Goal: Task Accomplishment & Management: Manage account settings

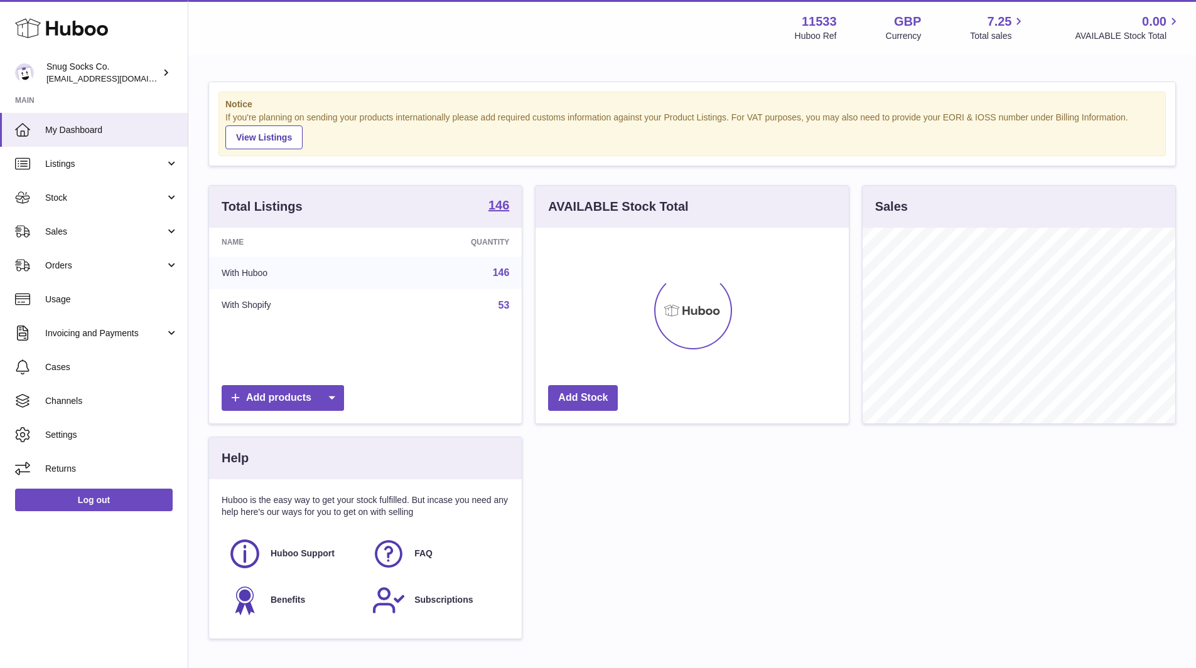
scroll to position [196, 313]
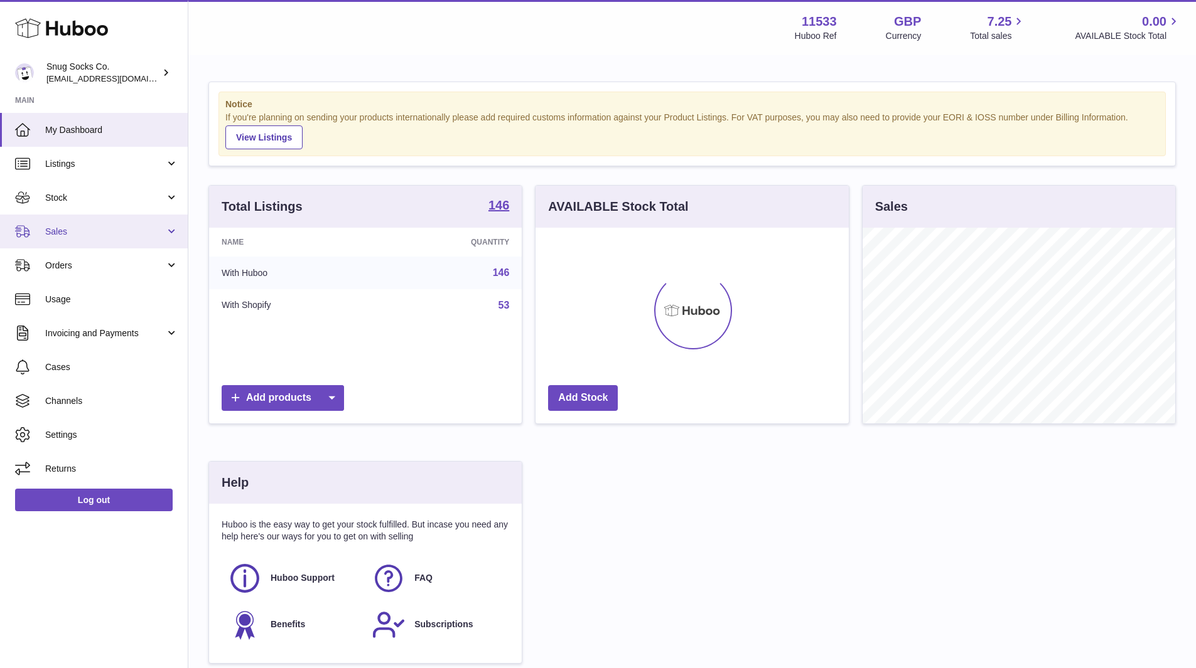
click at [92, 223] on link "Sales" at bounding box center [94, 232] width 188 height 34
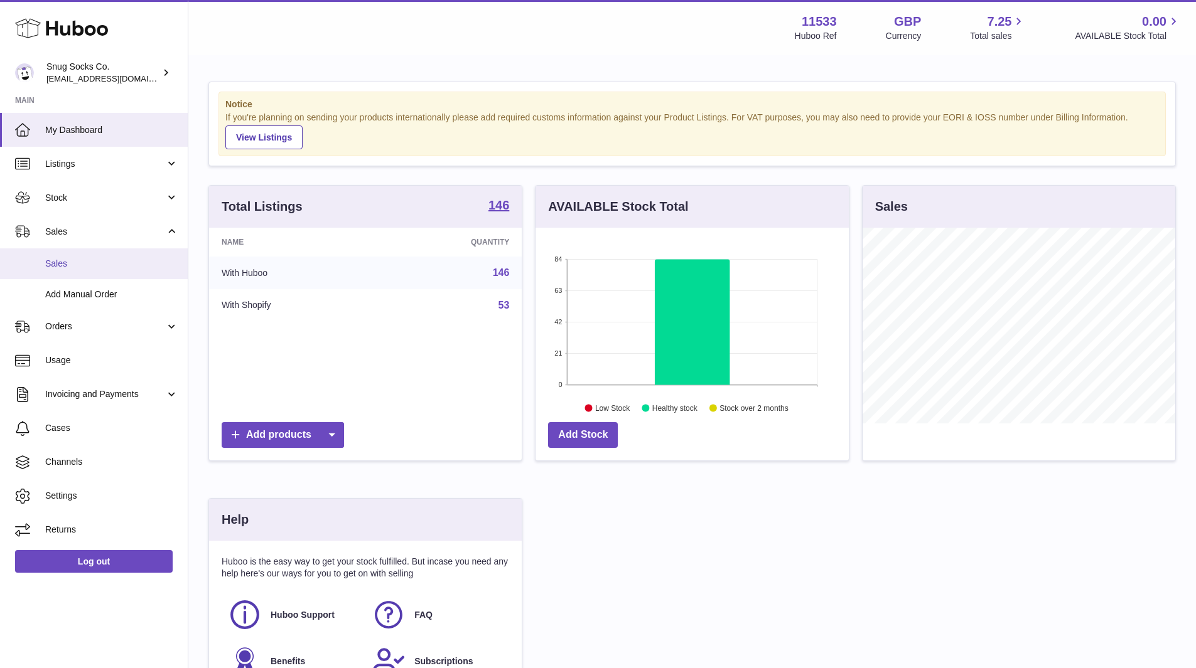
click at [81, 261] on span "Sales" at bounding box center [111, 264] width 133 height 12
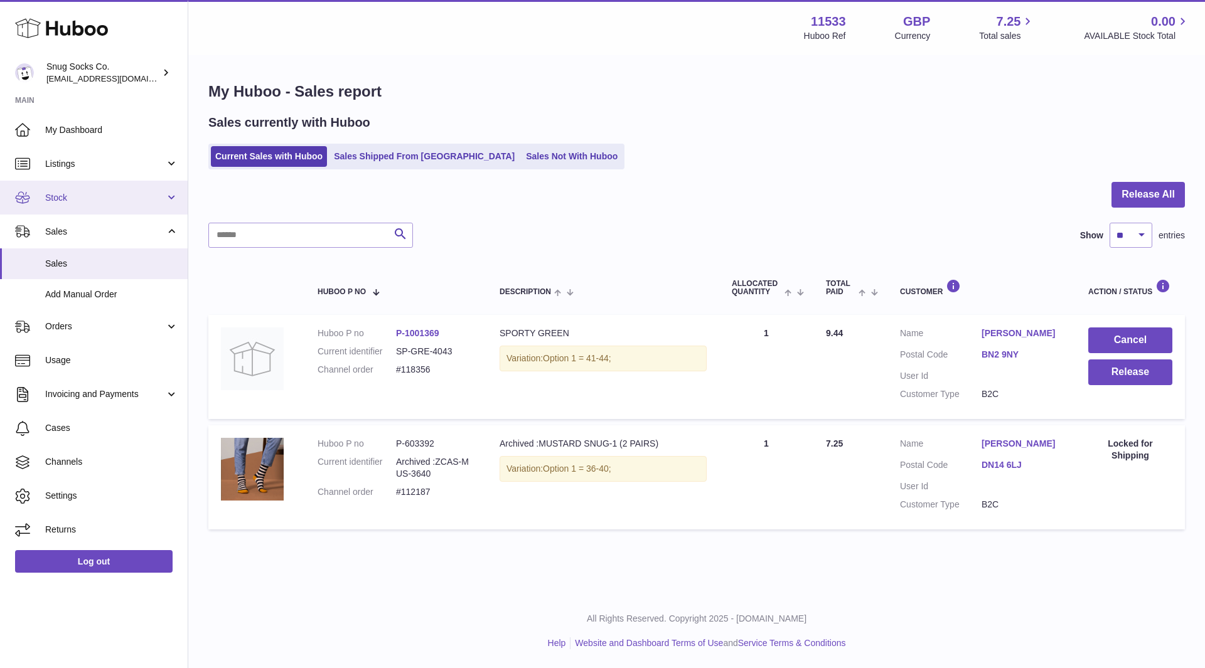
click at [81, 208] on link "Stock" at bounding box center [94, 198] width 188 height 34
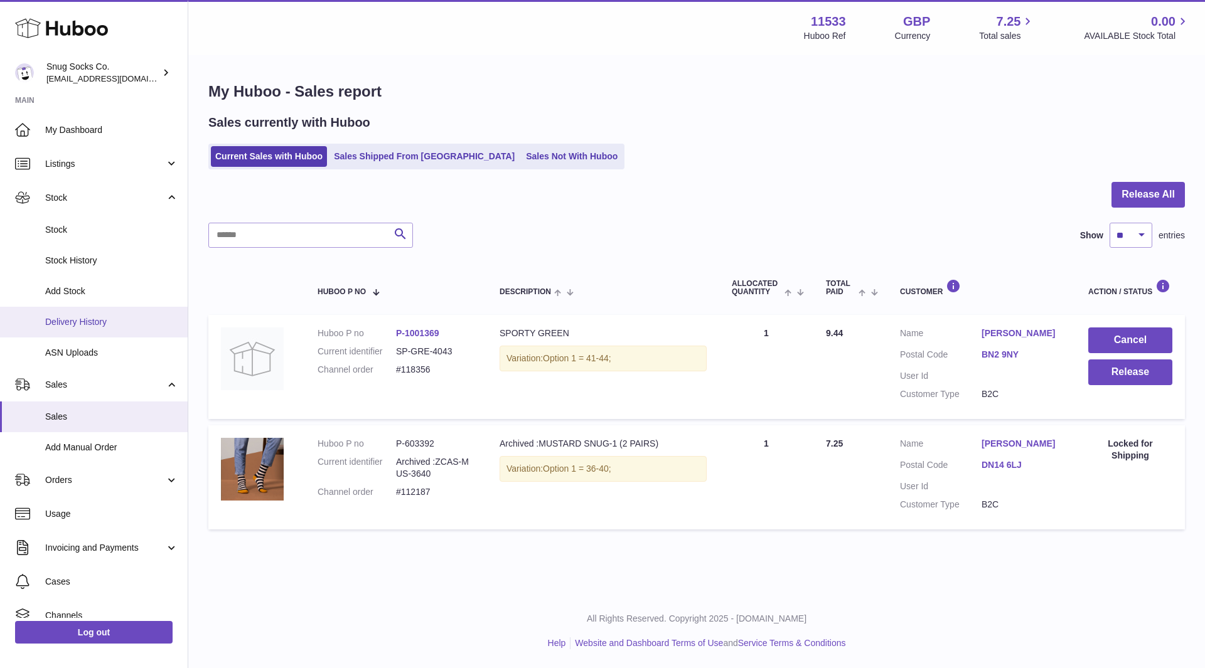
click at [92, 321] on span "Delivery History" at bounding box center [111, 322] width 133 height 12
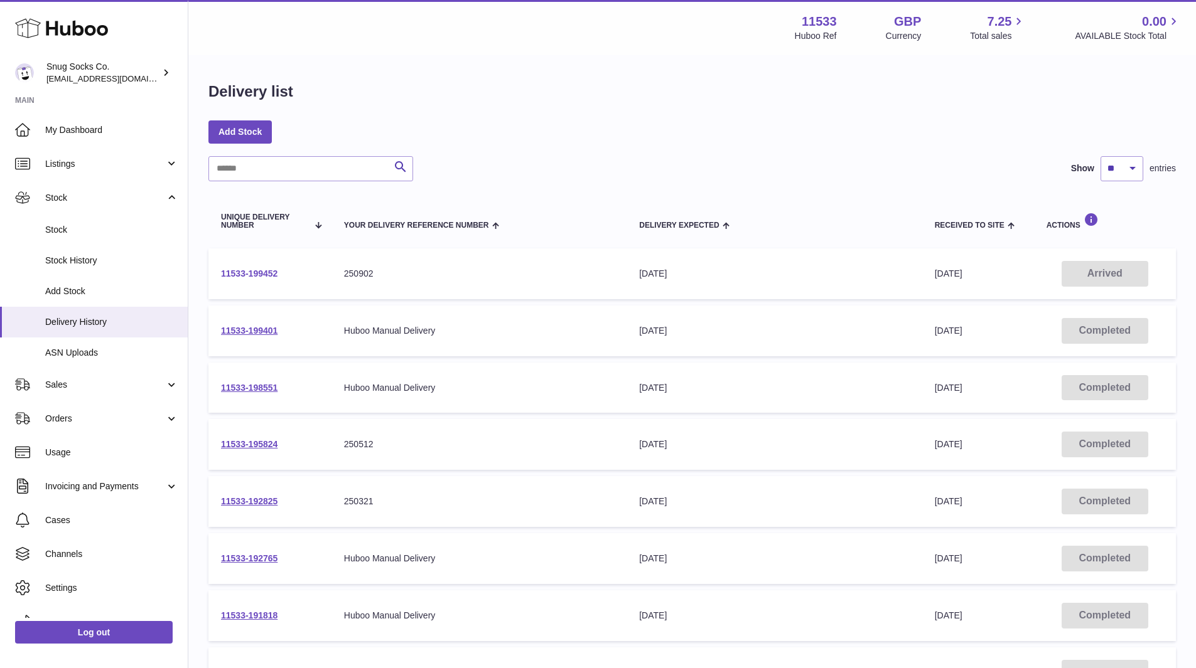
click at [257, 278] on link "11533-199452" at bounding box center [249, 274] width 56 height 10
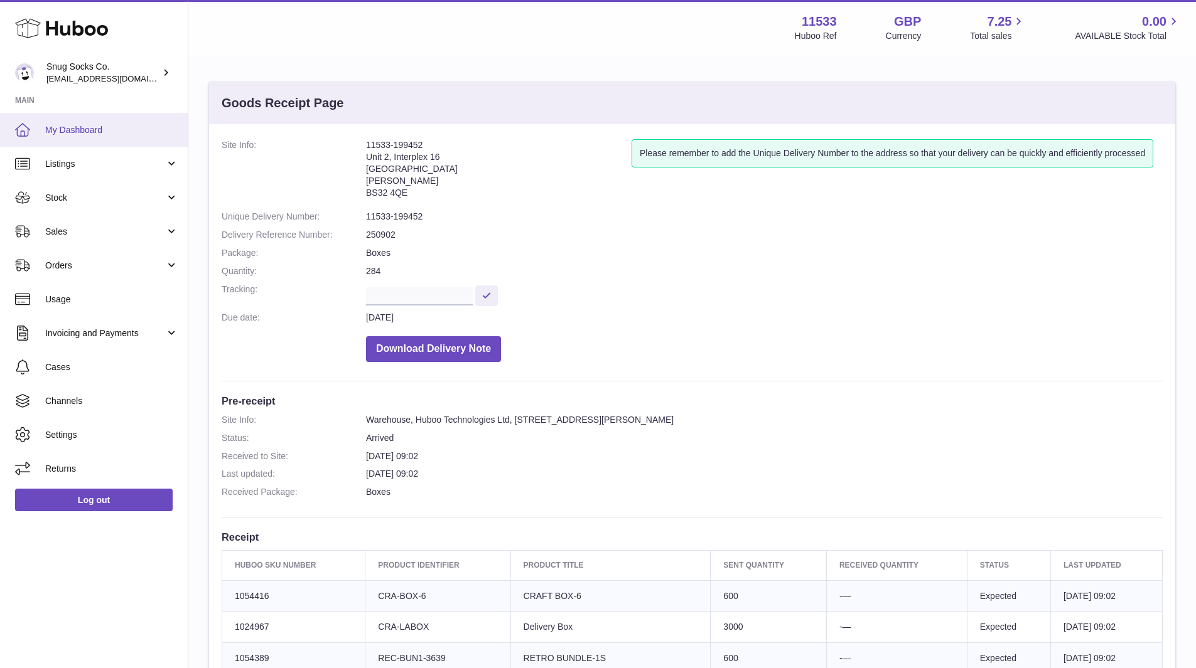
click at [84, 130] on span "My Dashboard" at bounding box center [111, 130] width 133 height 12
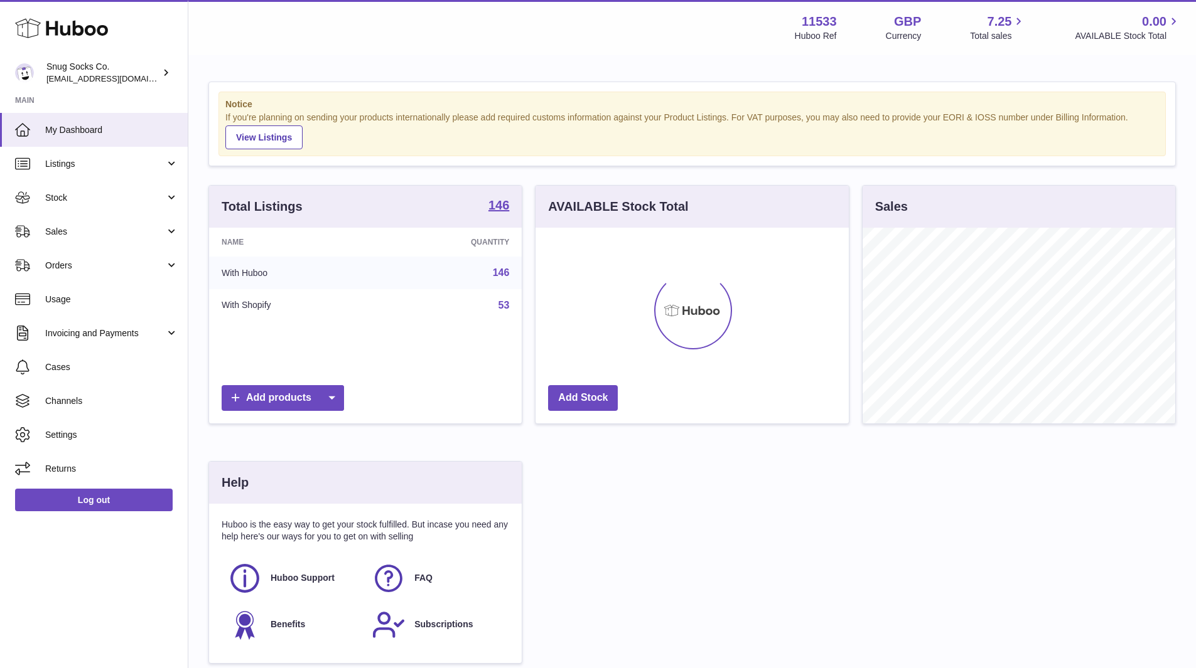
scroll to position [196, 313]
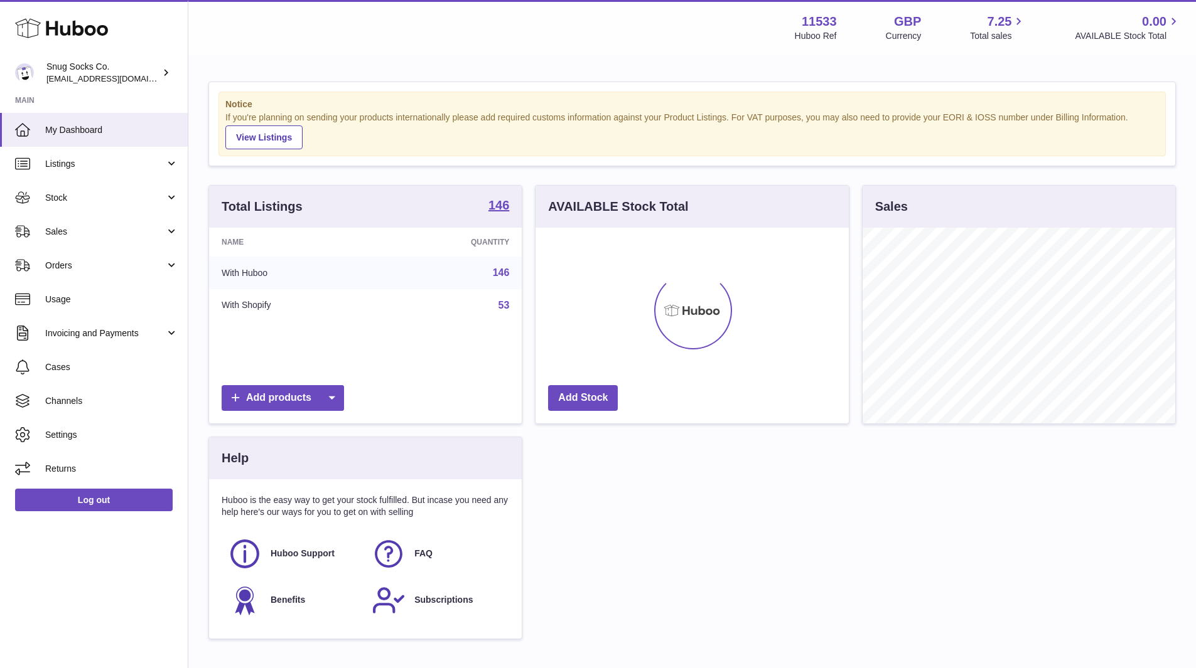
scroll to position [196, 313]
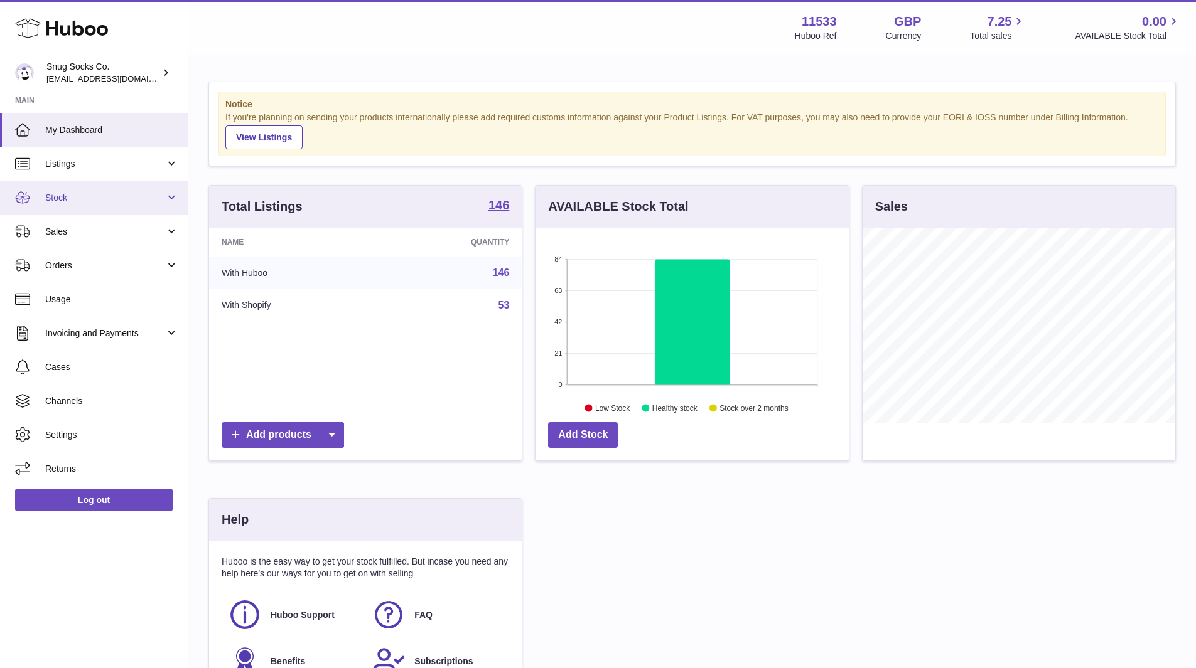
click at [105, 210] on link "Stock" at bounding box center [94, 198] width 188 height 34
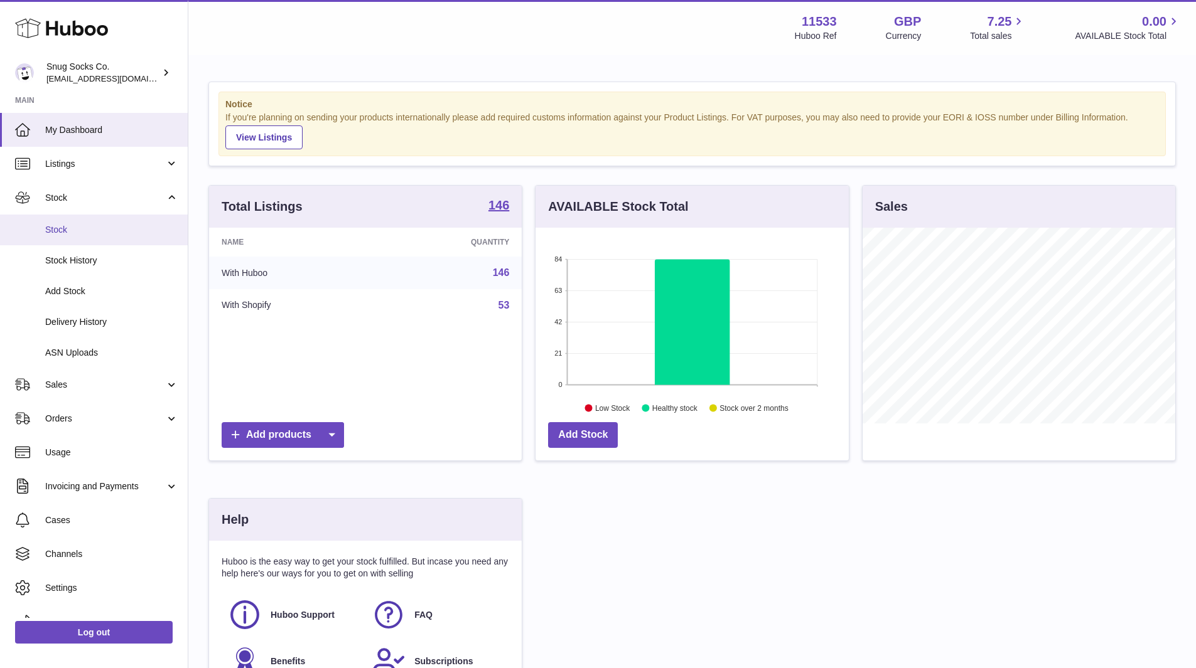
click at [78, 235] on span "Stock" at bounding box center [111, 230] width 133 height 12
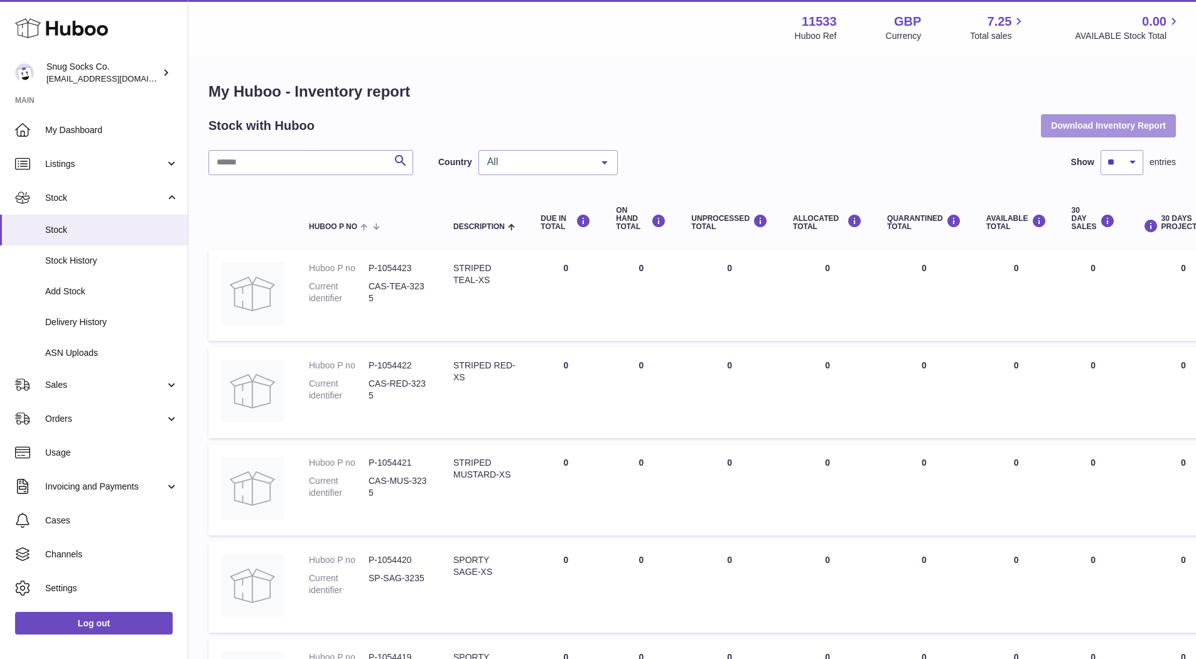
click at [1096, 127] on button "Download Inventory Report" at bounding box center [1107, 125] width 135 height 23
click at [79, 393] on link "Sales" at bounding box center [94, 385] width 188 height 34
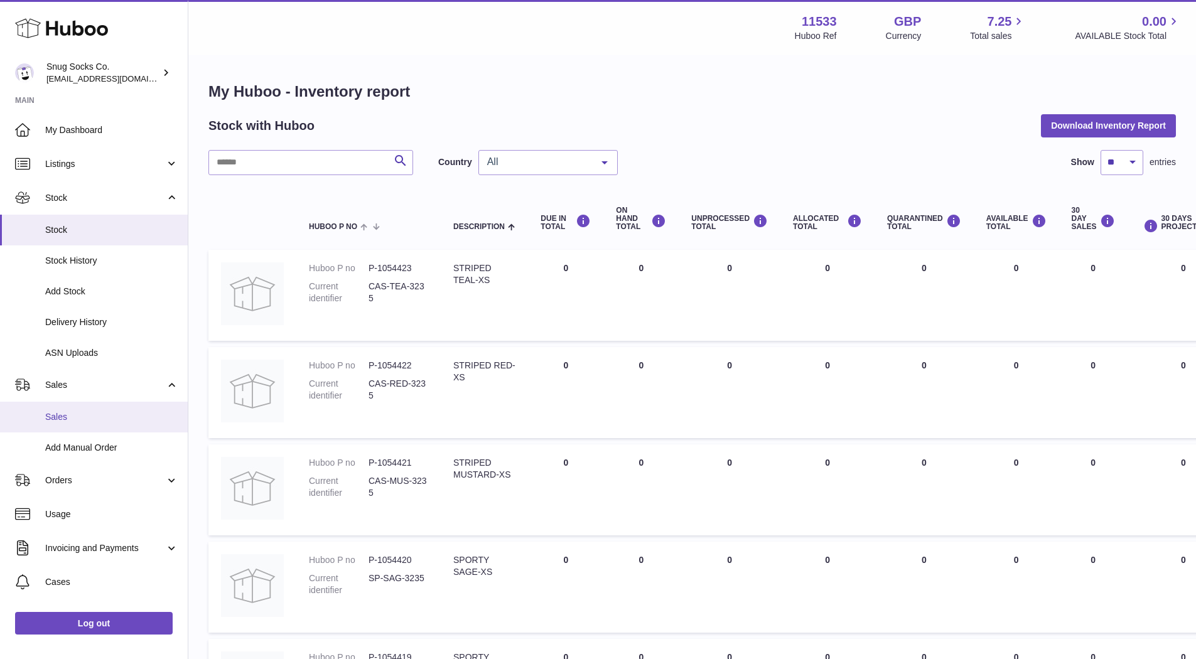
click at [73, 413] on span "Sales" at bounding box center [111, 417] width 133 height 12
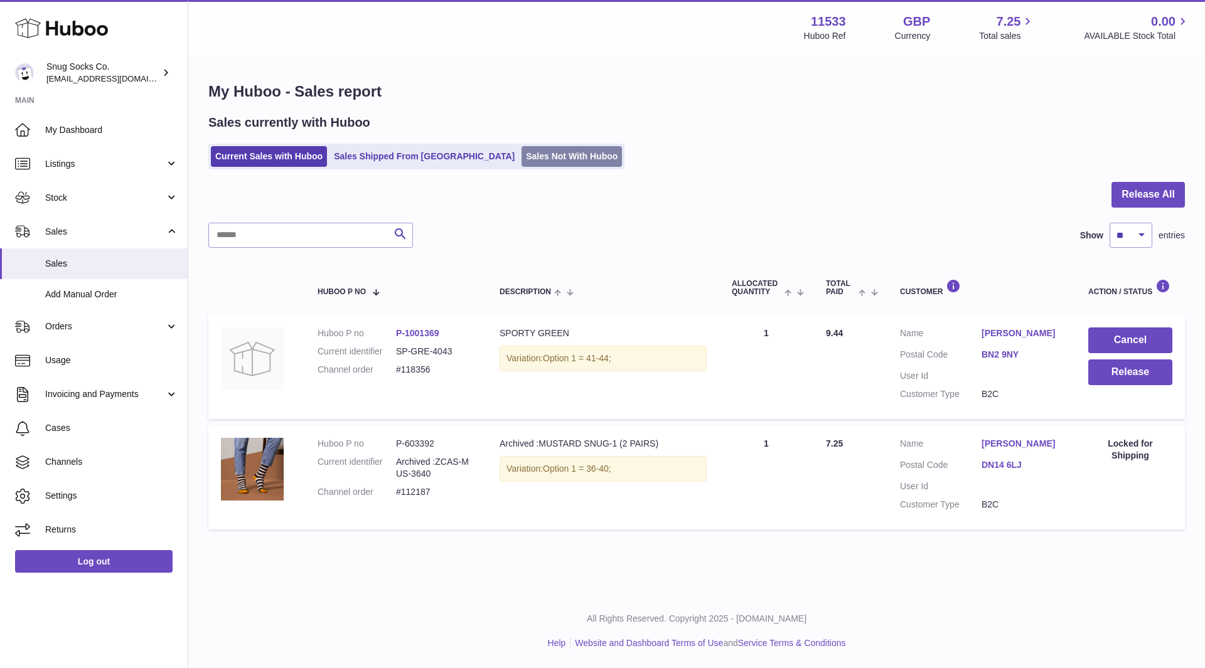
click at [550, 150] on link "Sales Not With Huboo" at bounding box center [572, 156] width 100 height 21
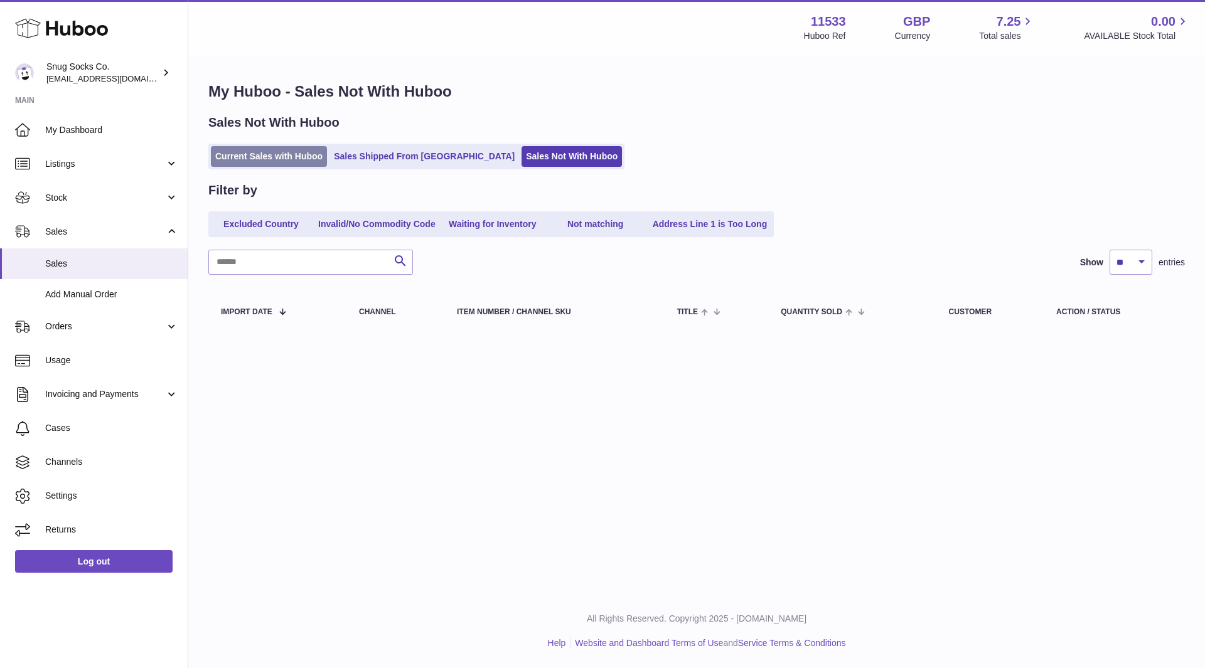
click at [277, 158] on link "Current Sales with Huboo" at bounding box center [269, 156] width 116 height 21
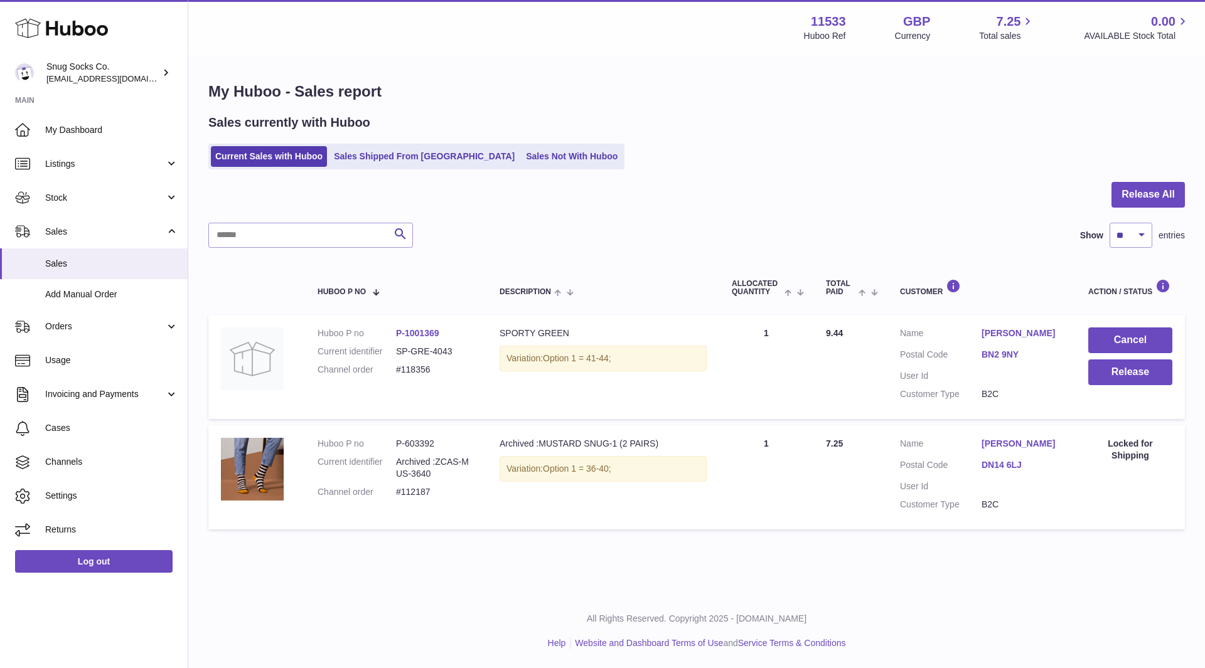
click at [1160, 181] on div "My Huboo - Sales report Sales currently with Huboo Current Sales with Huboo Sal…" at bounding box center [696, 308] width 1017 height 505
click at [1161, 190] on button "Release All" at bounding box center [1147, 195] width 73 height 26
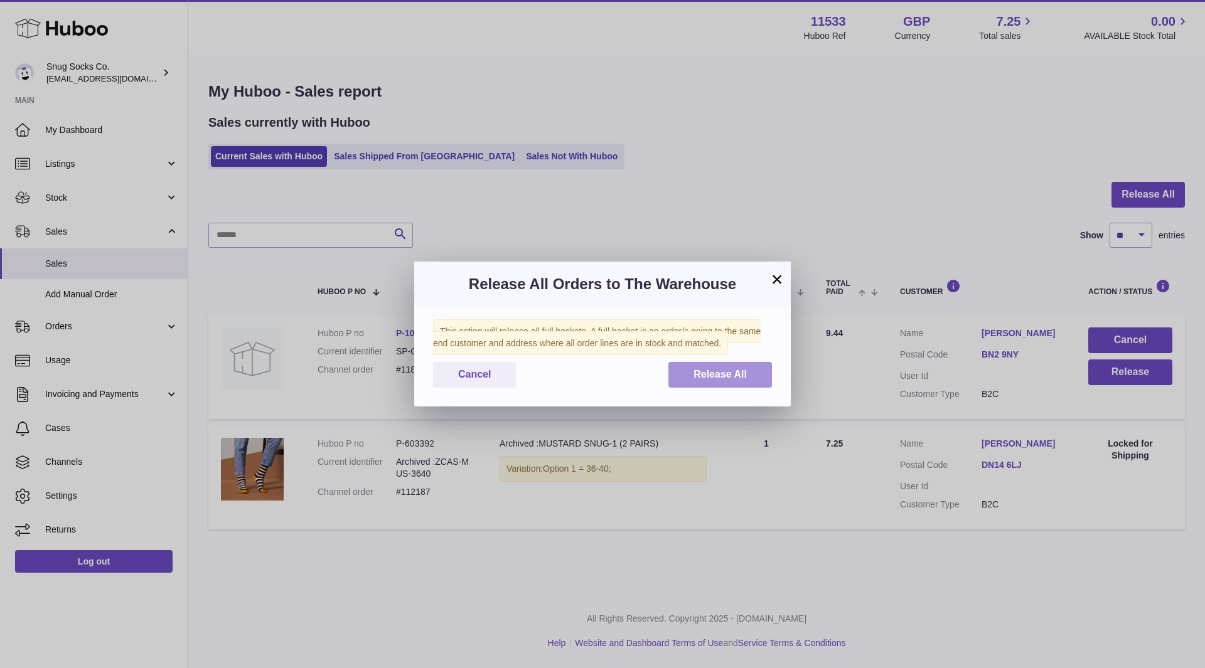
click at [728, 378] on span "Release All" at bounding box center [719, 374] width 53 height 11
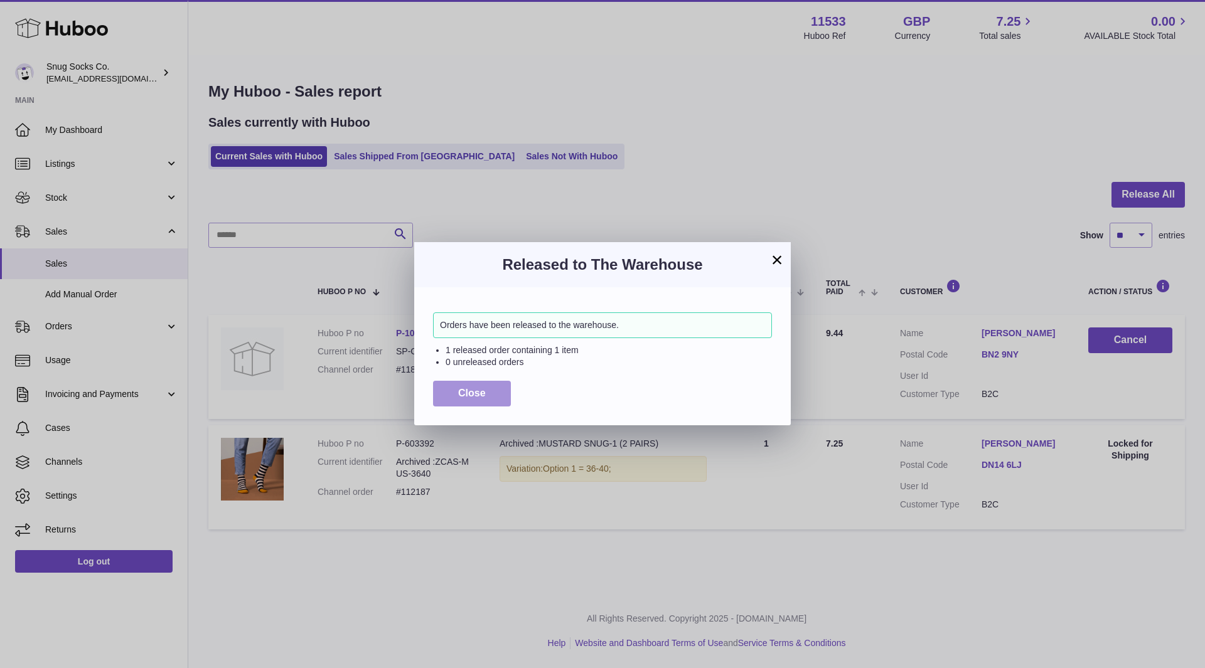
click at [479, 387] on button "Close" at bounding box center [472, 394] width 78 height 26
